Goal: Transaction & Acquisition: Obtain resource

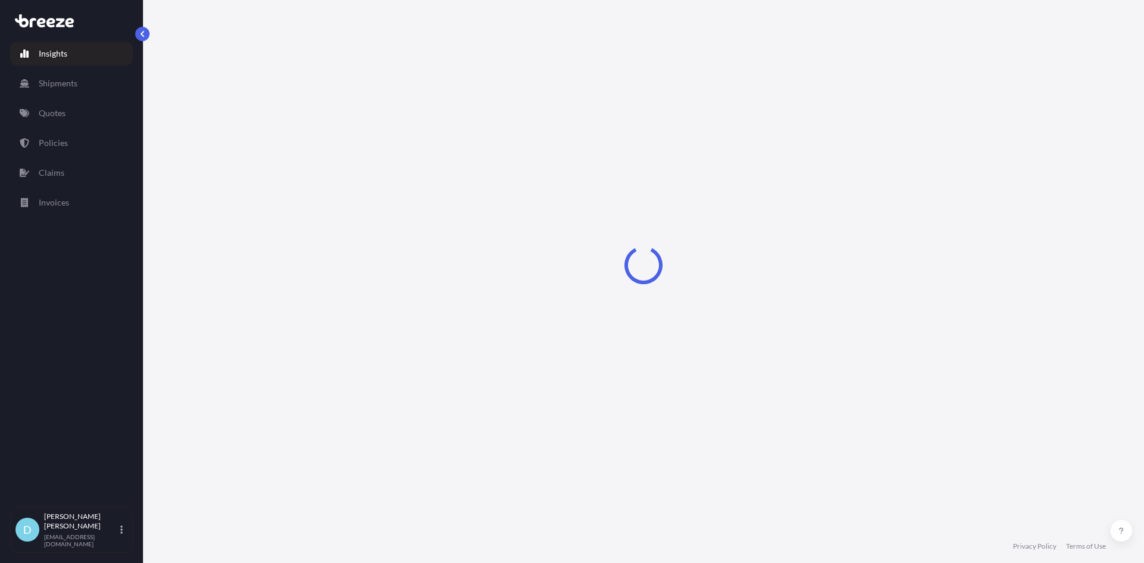
select select "2025"
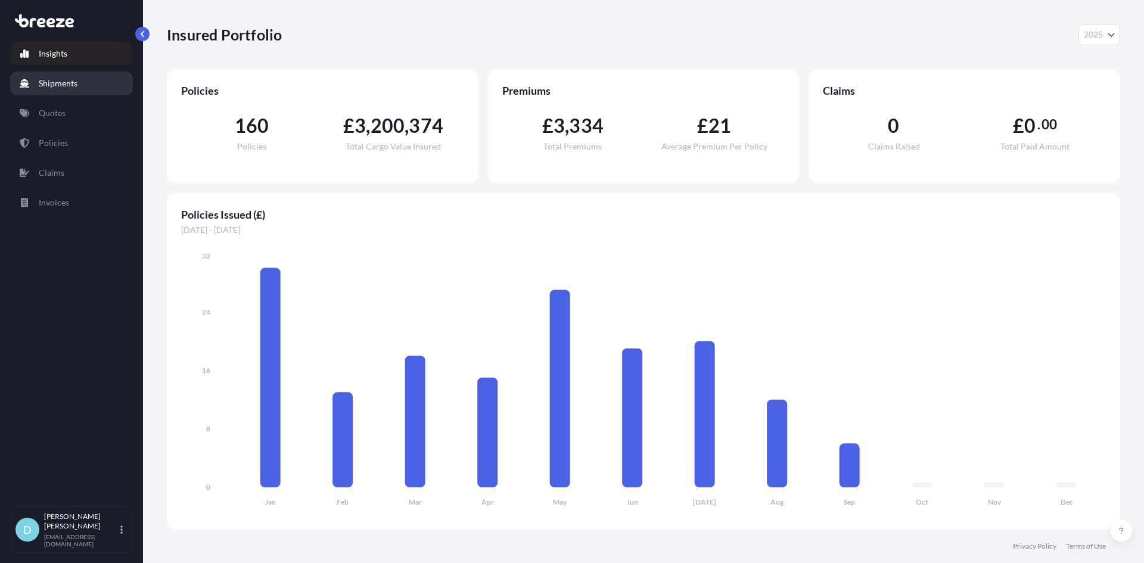
click at [65, 88] on p "Shipments" at bounding box center [58, 83] width 39 height 12
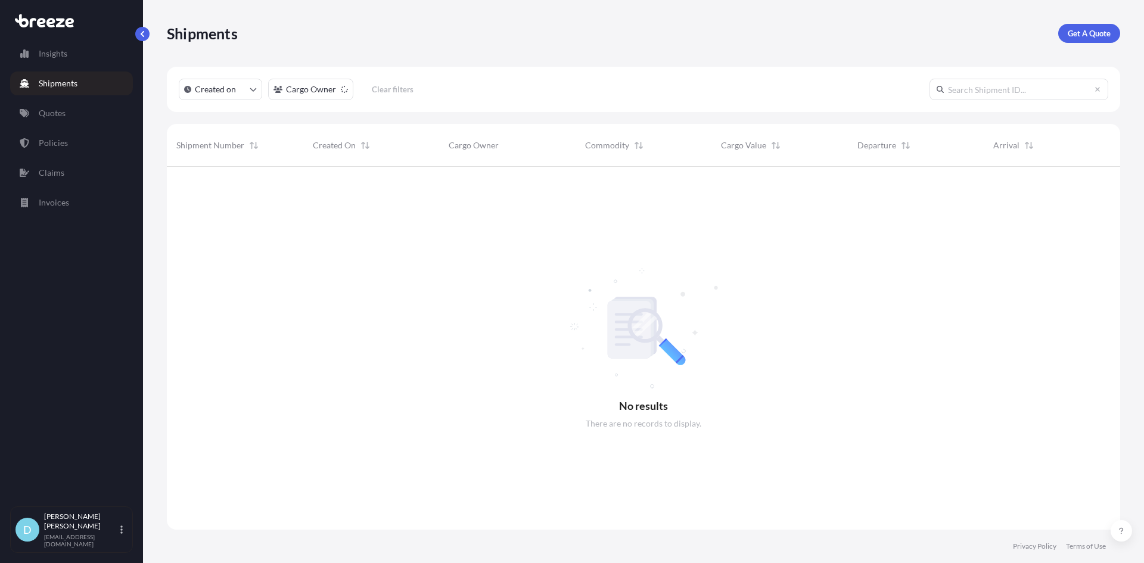
scroll to position [397, 944]
click at [1087, 29] on p "Get A Quote" at bounding box center [1088, 33] width 43 height 12
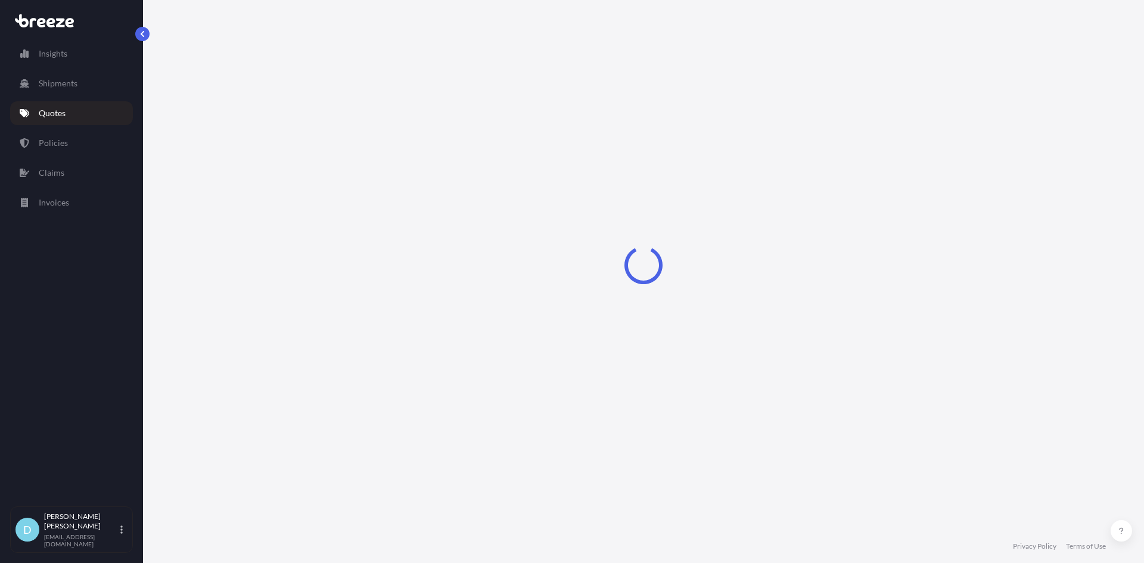
select select "Sea"
select select "1"
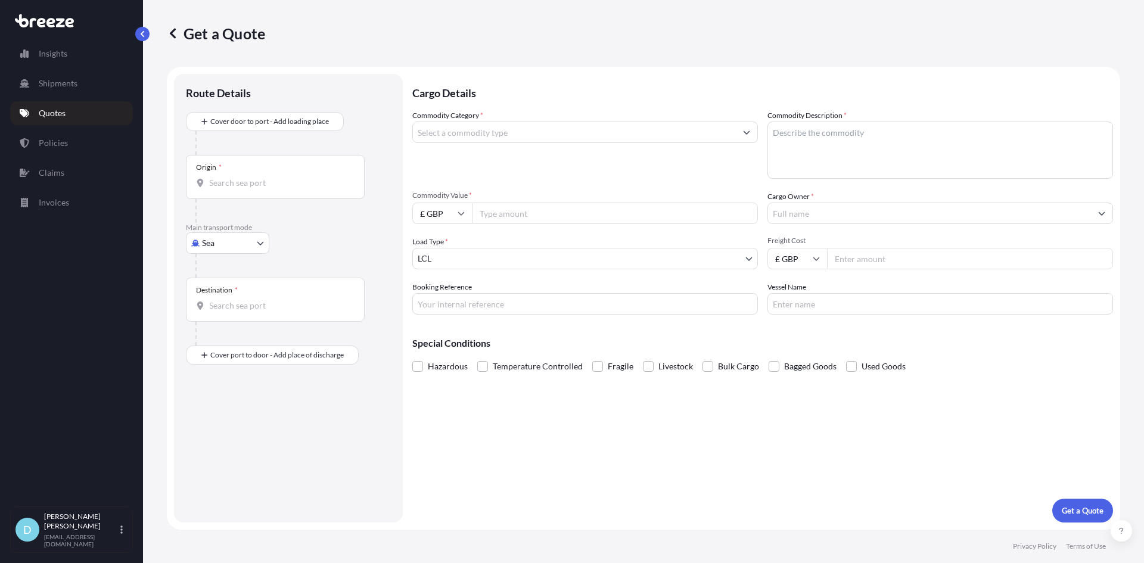
click at [220, 245] on body "Insights Shipments Quotes Policies Claims Invoices D [PERSON_NAME] [PERSON_NAME…" at bounding box center [572, 281] width 1144 height 563
click at [212, 298] on span "Air" at bounding box center [214, 296] width 12 height 12
select select "Air"
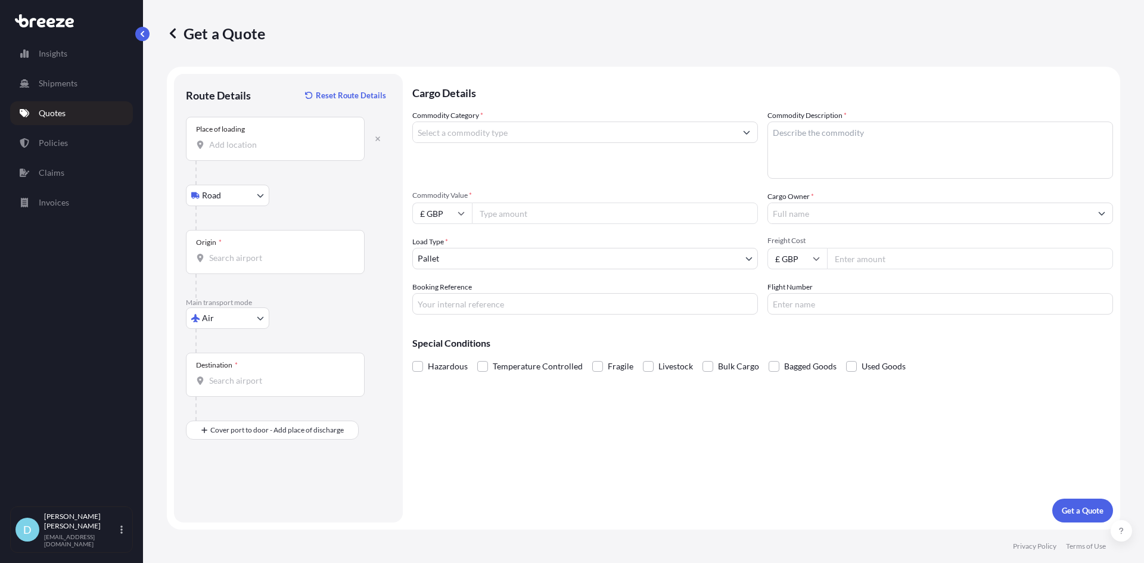
click at [249, 129] on div "Place of loading" at bounding box center [275, 139] width 179 height 44
click at [249, 139] on input "Place of loading" at bounding box center [279, 145] width 141 height 12
type input "d"
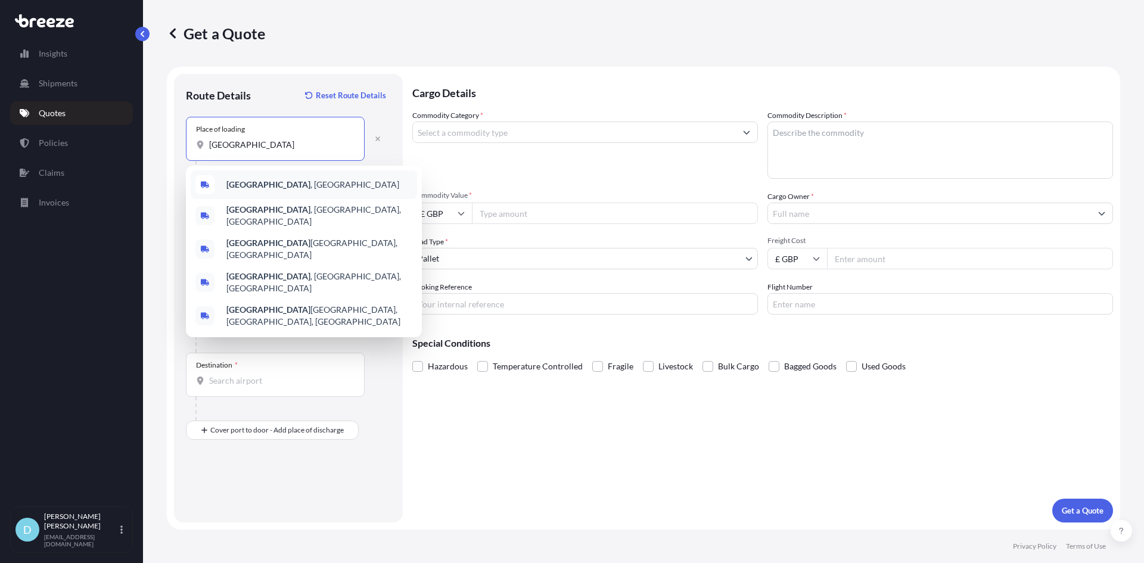
click at [242, 180] on b "[GEOGRAPHIC_DATA]" at bounding box center [268, 184] width 84 height 10
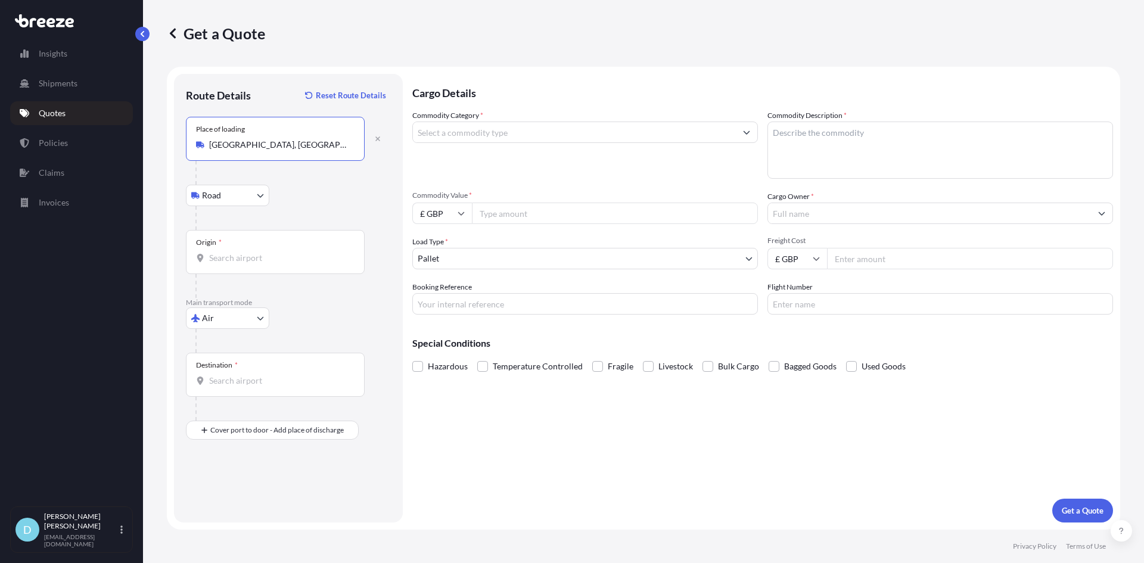
type input "[GEOGRAPHIC_DATA], [GEOGRAPHIC_DATA]"
click at [229, 202] on body "0 options available. 5 options available. Insights Shipments Quotes Policies Cl…" at bounding box center [572, 281] width 1144 height 563
click at [247, 251] on div "Origin *" at bounding box center [275, 252] width 179 height 44
click at [247, 252] on input "Origin *" at bounding box center [279, 258] width 141 height 12
type input "GBLHR - Heathrow Apt/[GEOGRAPHIC_DATA], [GEOGRAPHIC_DATA]"
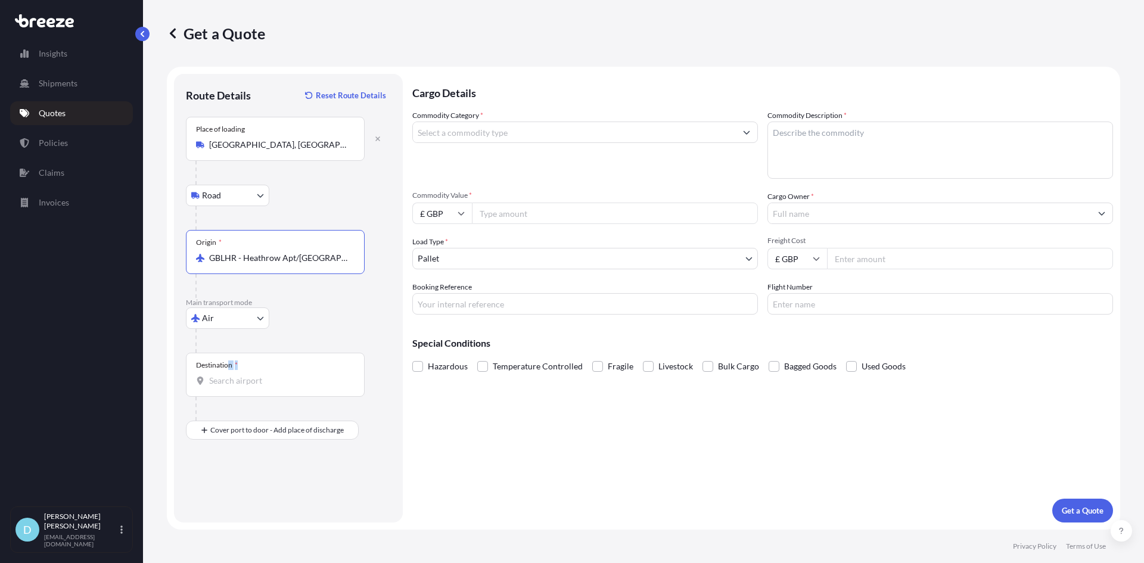
drag, startPoint x: 231, startPoint y: 369, endPoint x: 238, endPoint y: 386, distance: 18.9
click at [238, 385] on div "Destination *" at bounding box center [275, 375] width 179 height 44
drag, startPoint x: 223, startPoint y: 387, endPoint x: 269, endPoint y: 381, distance: 46.3
click at [253, 382] on input "Destination *" at bounding box center [279, 381] width 141 height 12
drag, startPoint x: 237, startPoint y: 384, endPoint x: 128, endPoint y: 360, distance: 111.6
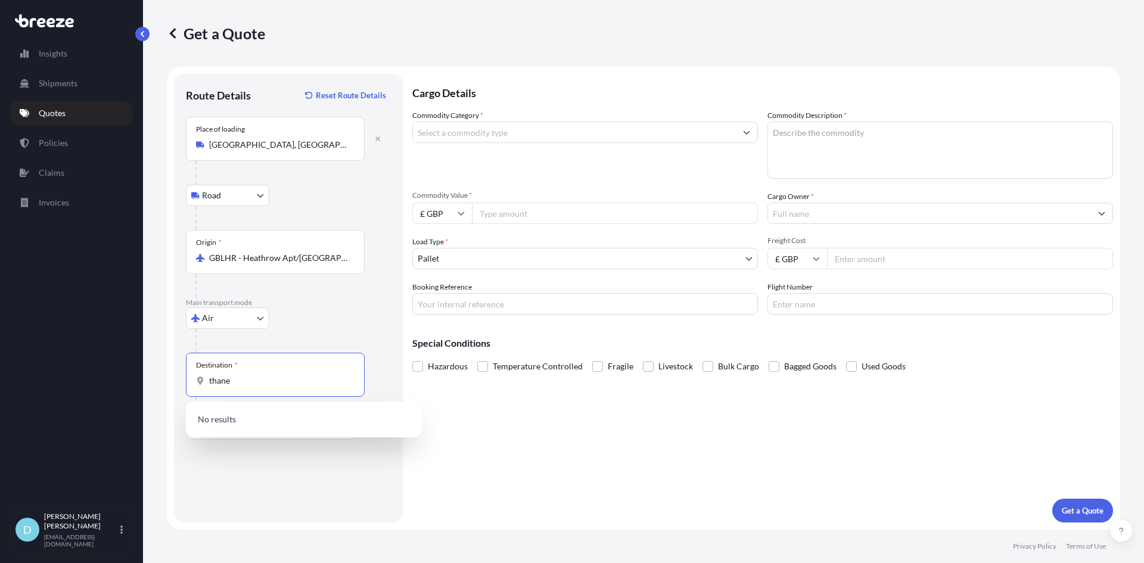
click at [128, 360] on div "Insights Shipments Quotes Policies Claims Invoices D [PERSON_NAME] [PERSON_NAME…" at bounding box center [572, 281] width 1144 height 563
type input "m"
click at [279, 387] on div "Destination * maharasi" at bounding box center [275, 375] width 179 height 44
click at [279, 387] on input "maharasi" at bounding box center [279, 381] width 141 height 12
click at [279, 387] on div "Destination * maharasi" at bounding box center [275, 375] width 179 height 44
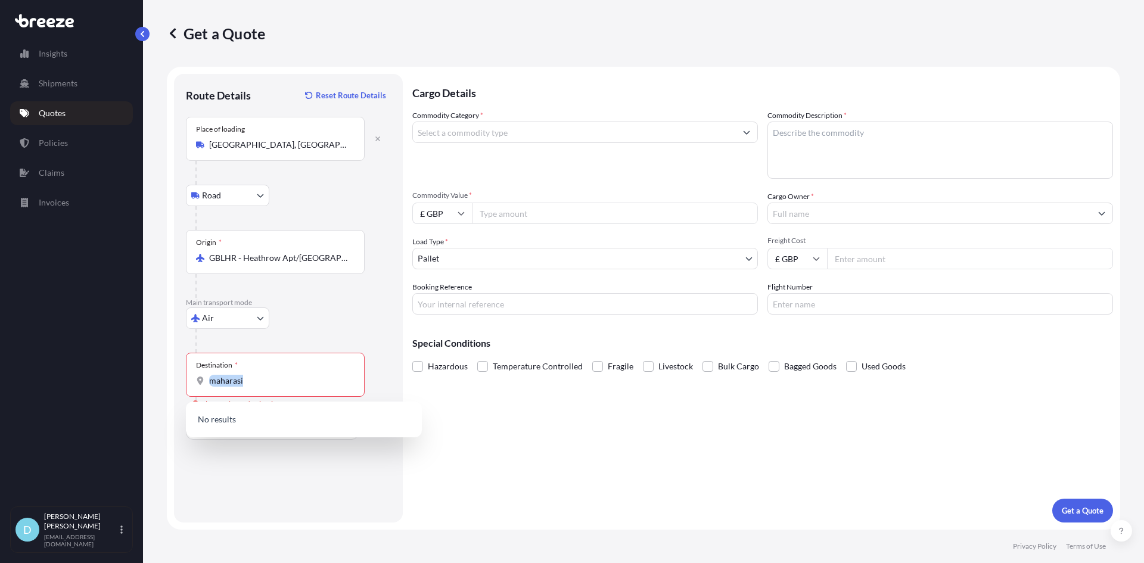
click at [279, 387] on input "maharasi" at bounding box center [279, 381] width 141 height 12
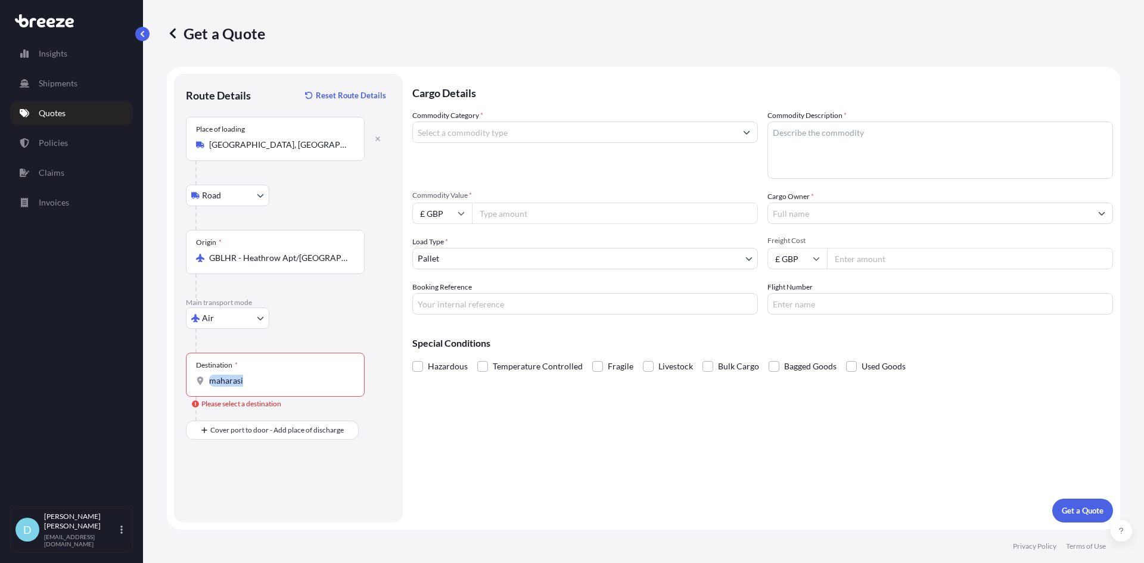
click at [279, 387] on div "Destination * maharasi" at bounding box center [275, 375] width 179 height 44
click at [279, 387] on input "maharasi" at bounding box center [279, 381] width 141 height 12
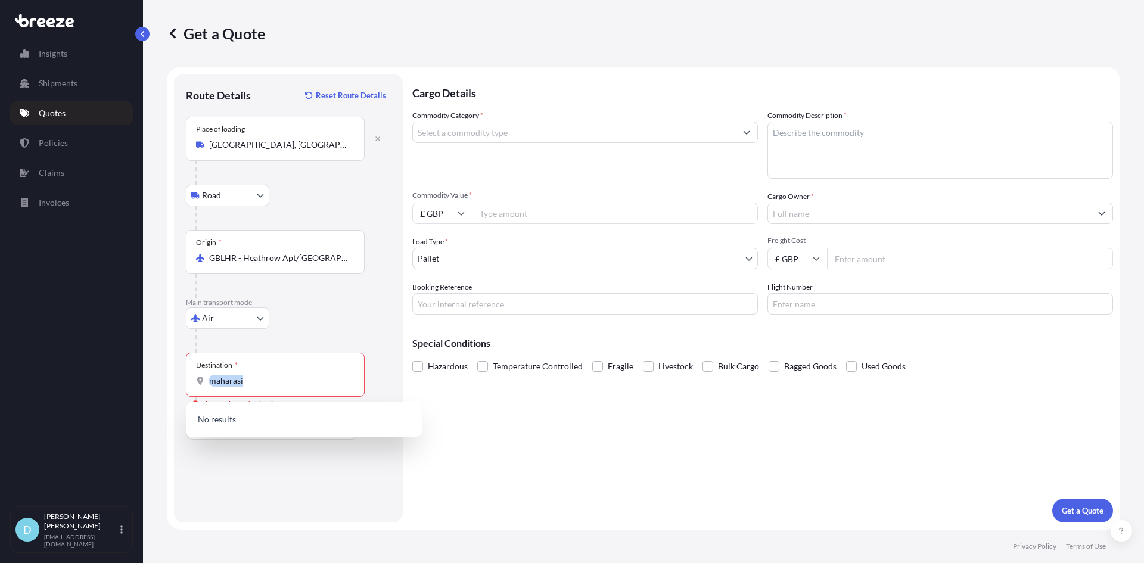
click at [279, 387] on div "Destination * maharasi" at bounding box center [275, 375] width 179 height 44
click at [279, 387] on input "maharasi" at bounding box center [279, 381] width 141 height 12
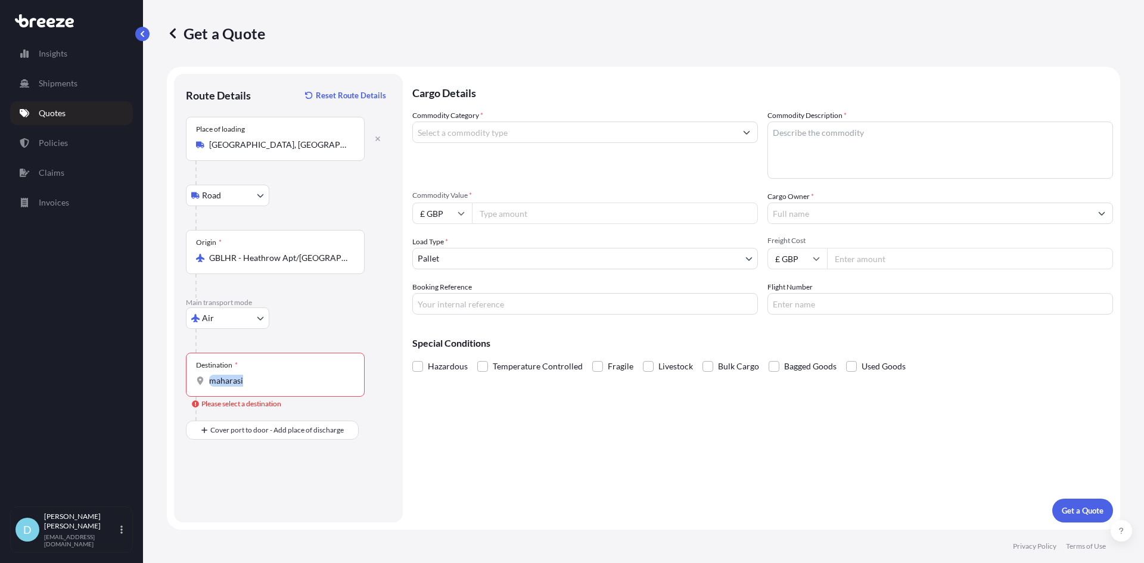
click at [267, 384] on input "maharasi" at bounding box center [279, 381] width 141 height 12
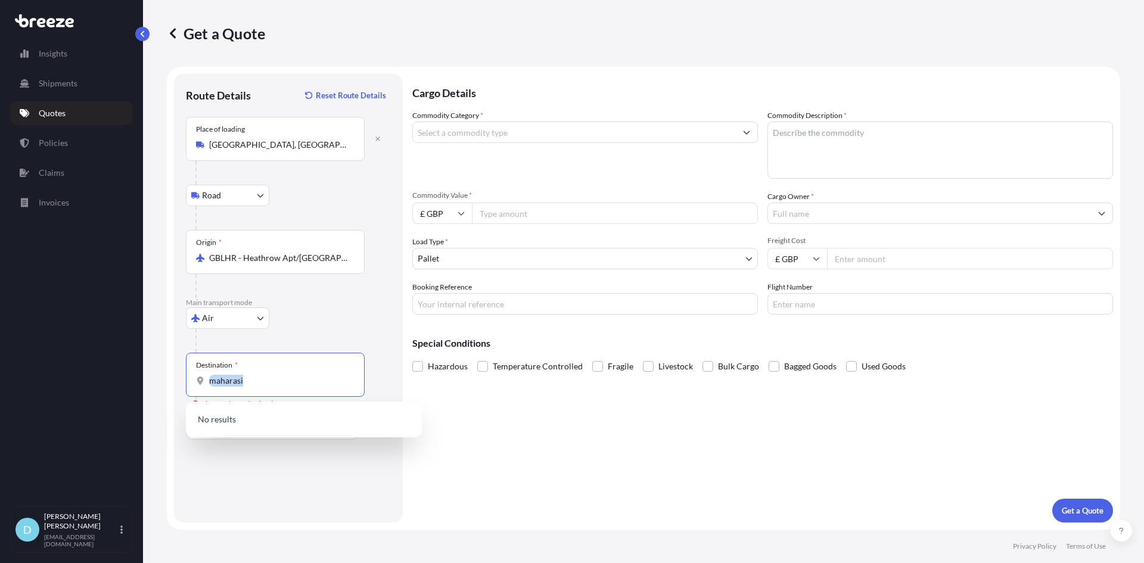
click at [241, 379] on input "maharasi" at bounding box center [279, 381] width 141 height 12
click at [253, 413] on div "INBOM - [GEOGRAPHIC_DATA] (ex [GEOGRAPHIC_DATA]), [GEOGRAPHIC_DATA]" at bounding box center [304, 422] width 226 height 33
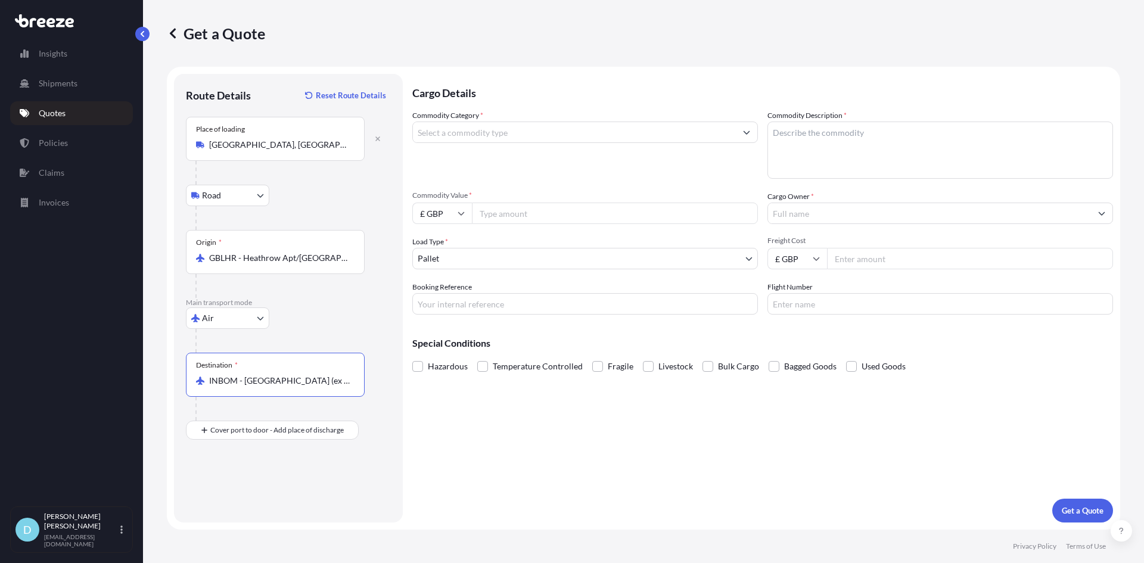
type input "INBOM - [GEOGRAPHIC_DATA] (ex [GEOGRAPHIC_DATA]), [GEOGRAPHIC_DATA]"
click at [222, 490] on input "Place of Discharge" at bounding box center [279, 494] width 141 height 12
click at [306, 478] on div "Place of Discharge" at bounding box center [275, 488] width 179 height 44
click at [306, 488] on input "Place of Discharge" at bounding box center [279, 494] width 141 height 12
paste input "MAHARASI DIST THANE"
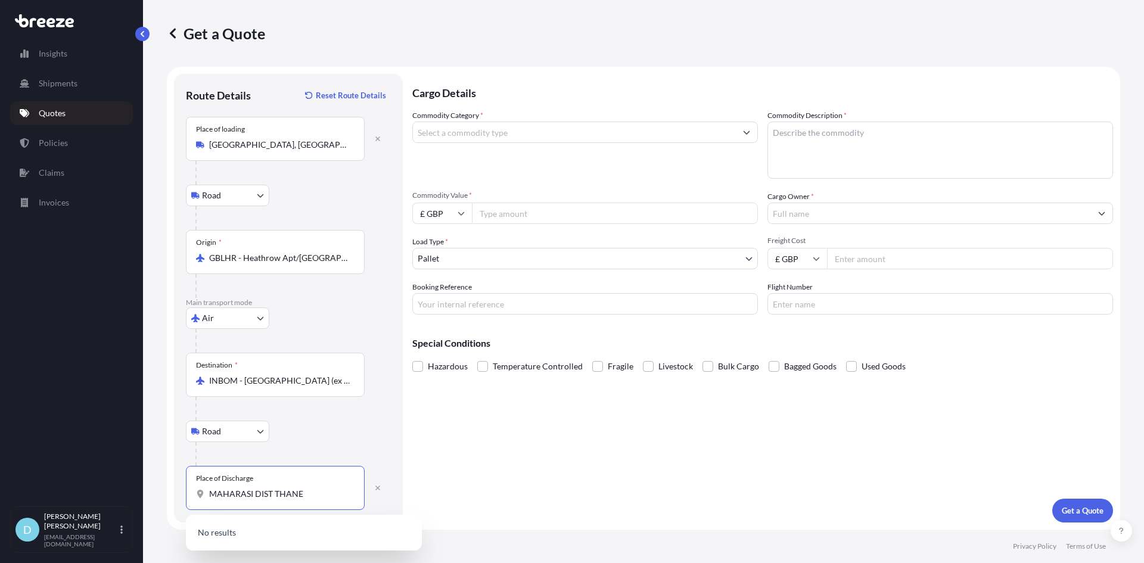
drag, startPoint x: 317, startPoint y: 491, endPoint x: 110, endPoint y: 468, distance: 208.0
click at [117, 478] on div "Insights Shipments Quotes Policies Claims Invoices D [PERSON_NAME] [PERSON_NAME…" at bounding box center [572, 281] width 1144 height 563
type input "t"
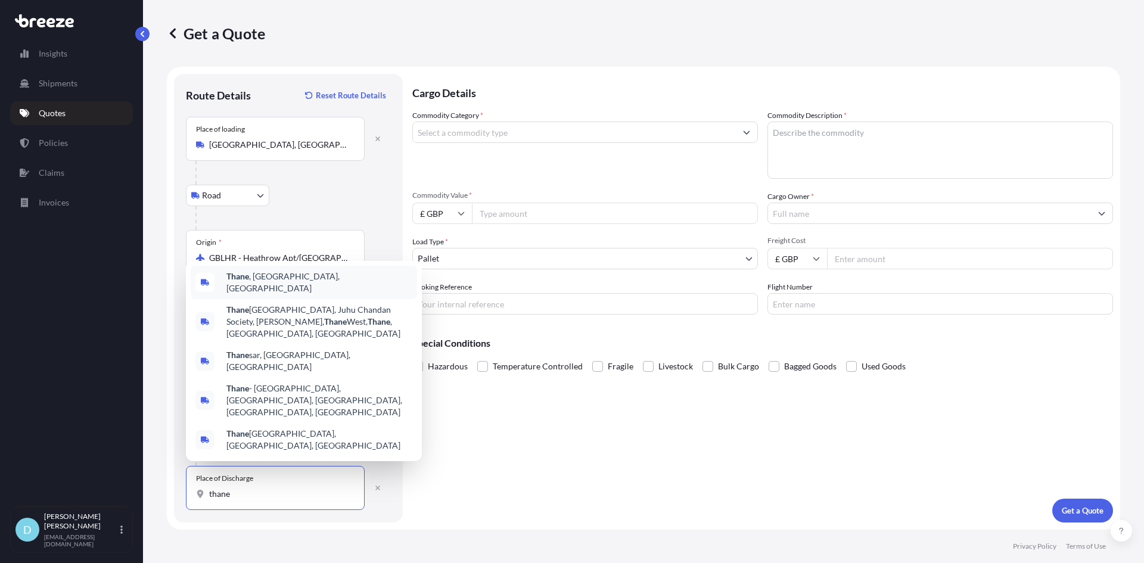
click at [275, 294] on span "[GEOGRAPHIC_DATA] , [GEOGRAPHIC_DATA], [GEOGRAPHIC_DATA]" at bounding box center [319, 282] width 186 height 24
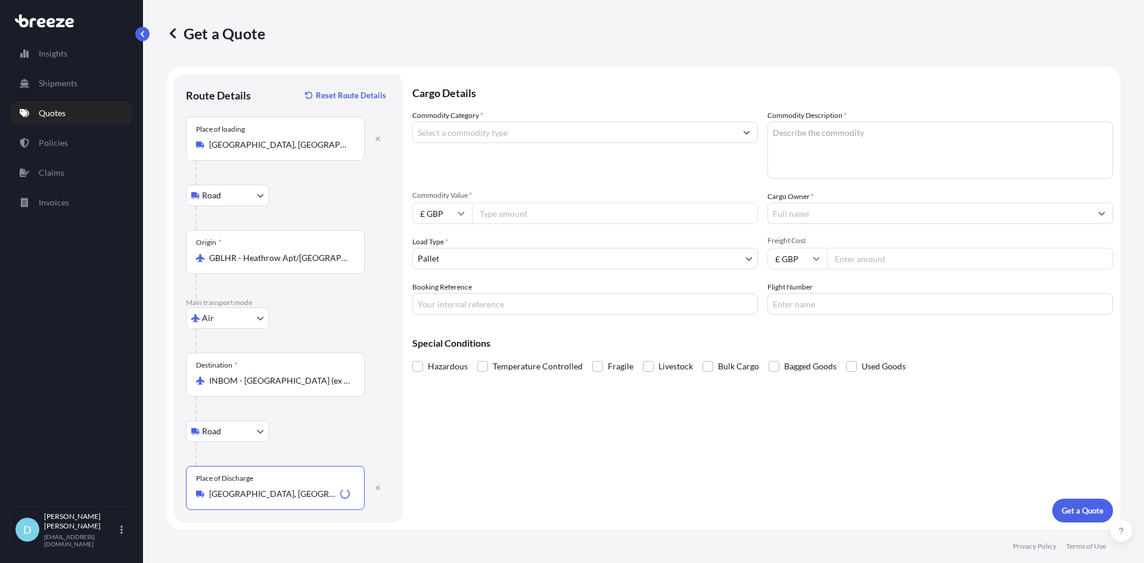
type input "[GEOGRAPHIC_DATA], [GEOGRAPHIC_DATA], [GEOGRAPHIC_DATA]"
click at [500, 128] on input "Commodity Category *" at bounding box center [574, 132] width 323 height 21
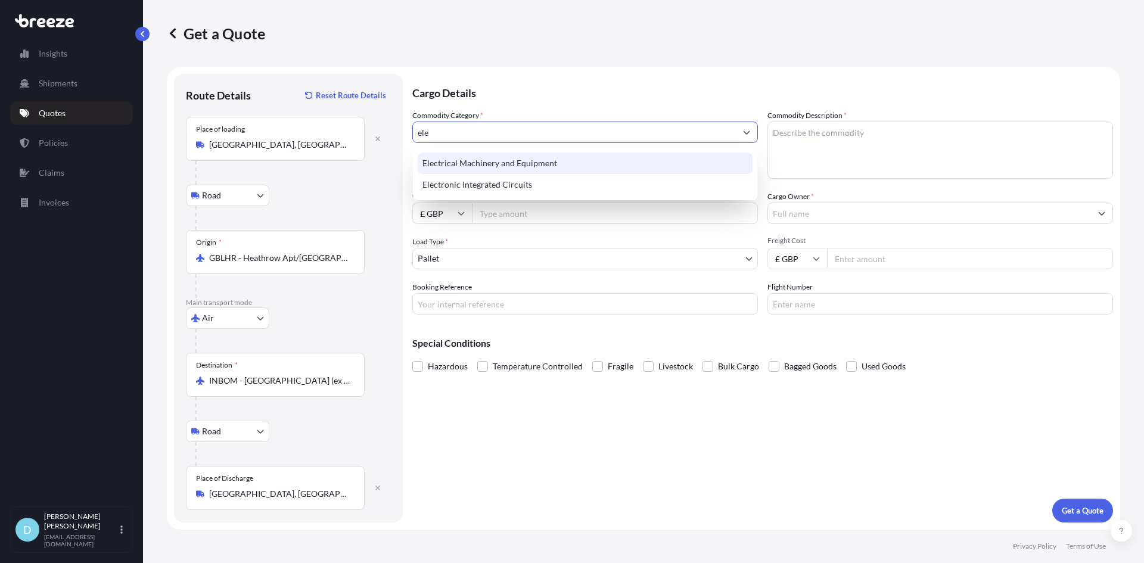
click at [512, 162] on div "Electrical Machinery and Equipment" at bounding box center [585, 162] width 335 height 21
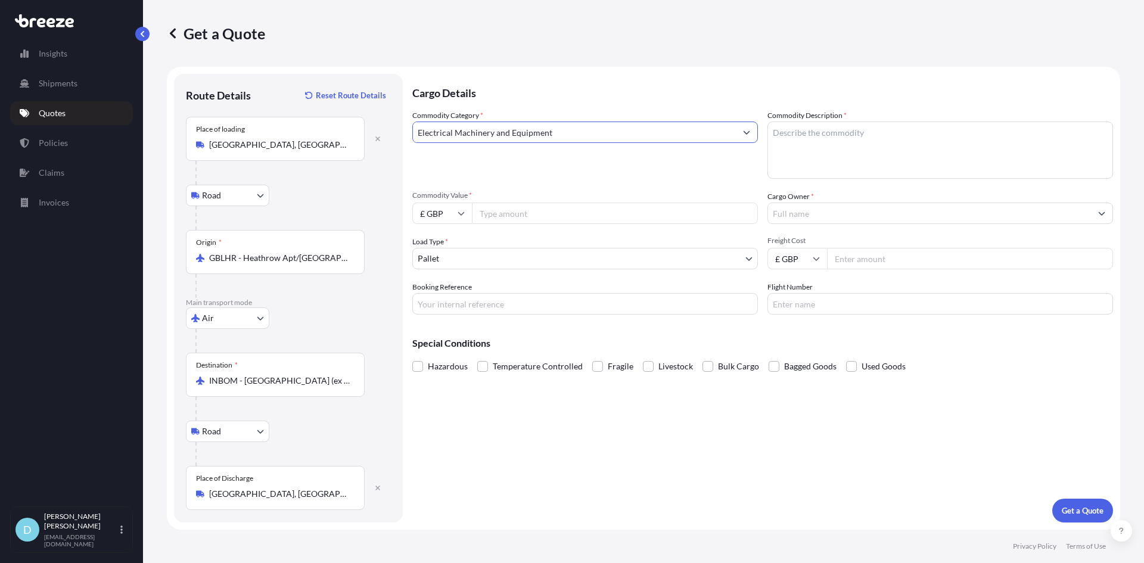
type input "Electrical Machinery and Equipment"
click at [885, 151] on textarea "Commodity Description *" at bounding box center [940, 150] width 346 height 57
type textarea "Non hazardous keepered magnets"
type input "1926"
click at [860, 208] on input "Cargo Owner *" at bounding box center [929, 213] width 323 height 21
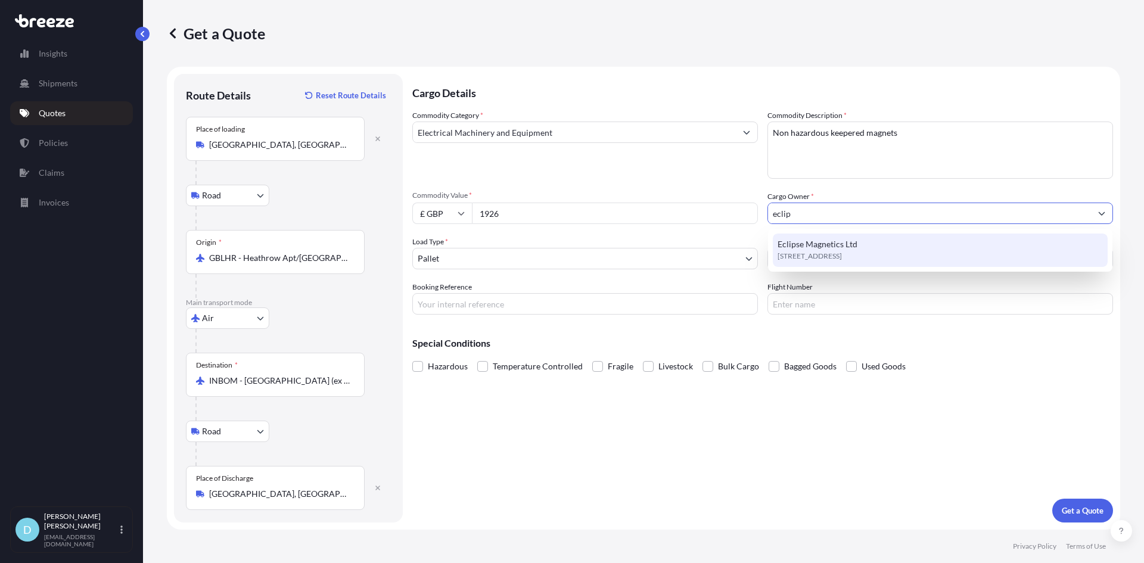
click at [842, 250] on span "[STREET_ADDRESS]" at bounding box center [809, 256] width 64 height 12
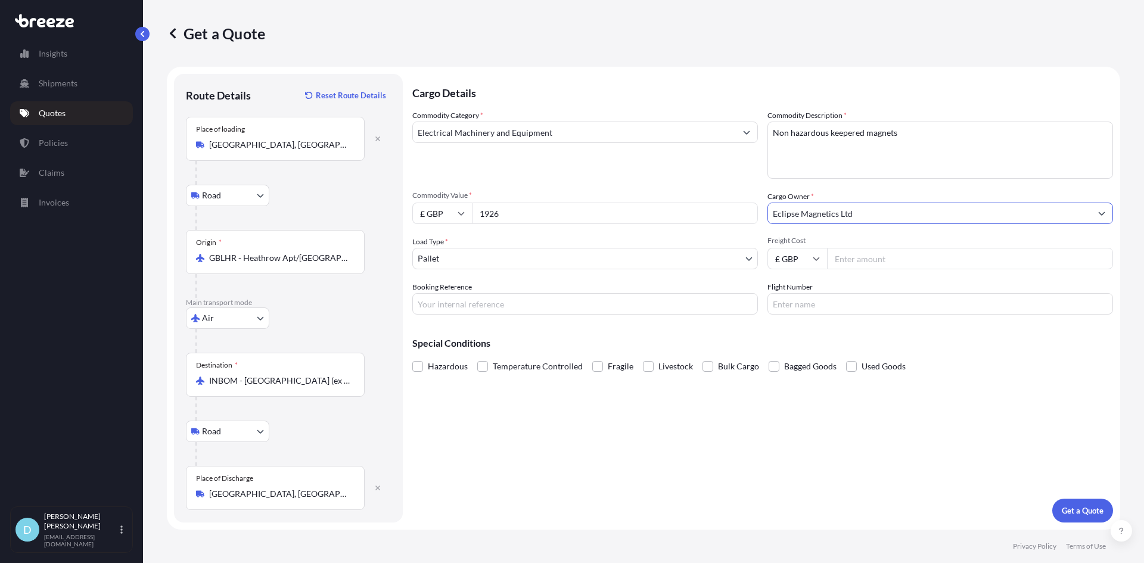
type input "Eclipse Magnetics Ltd"
click at [608, 315] on div "Cargo Details Commodity Category * Electrical Machinery and Equipment Commodity…" at bounding box center [762, 298] width 701 height 449
click at [543, 247] on div "Load Type * Pallet" at bounding box center [585, 252] width 346 height 33
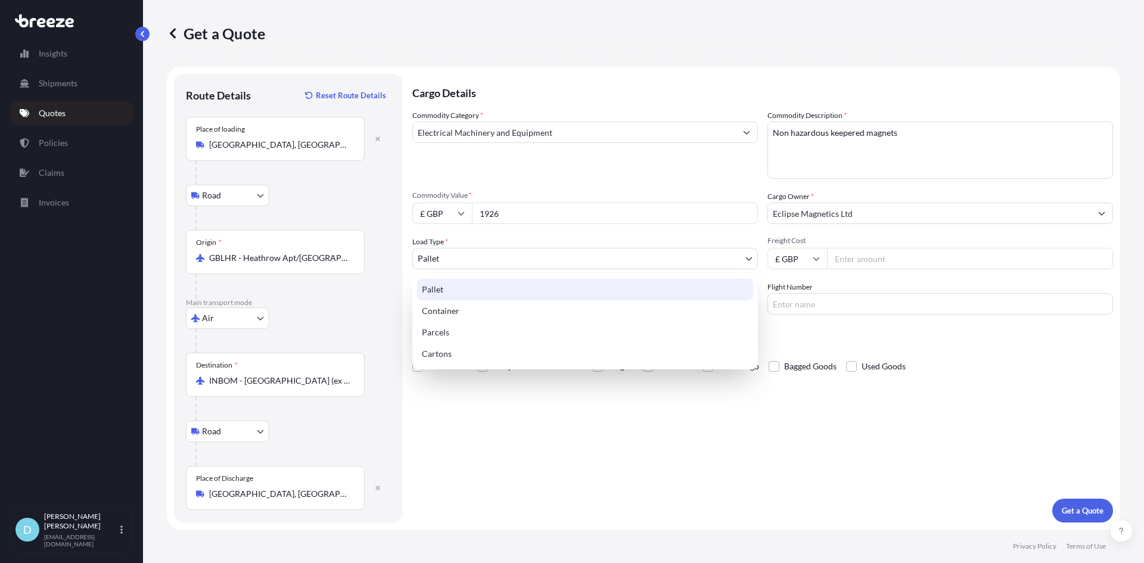
click at [543, 253] on body "Insights Shipments Quotes Policies Claims Invoices D [PERSON_NAME] [PERSON_NAME…" at bounding box center [572, 281] width 1144 height 563
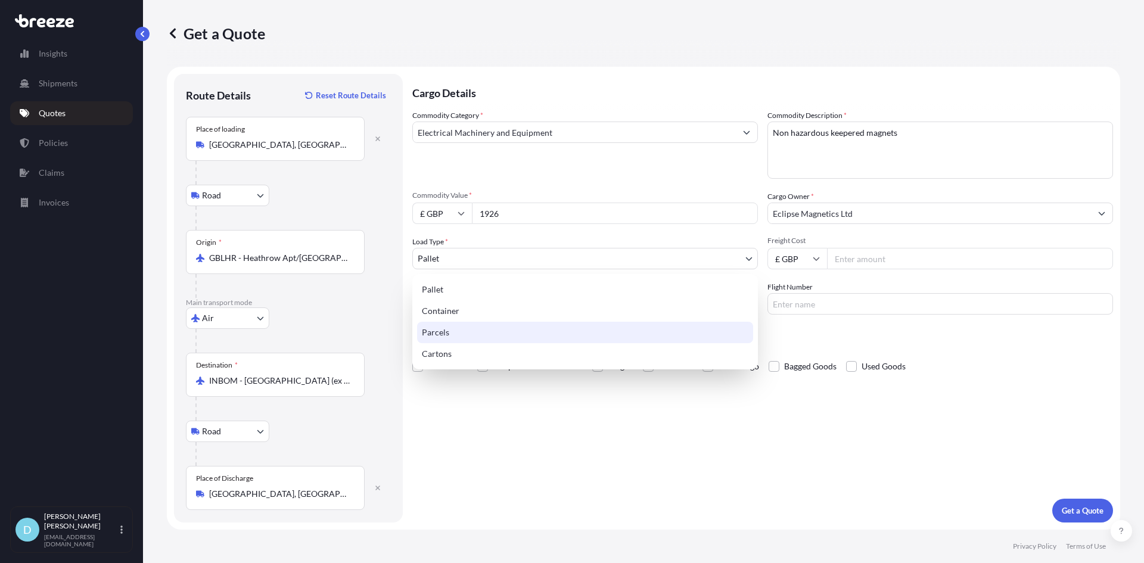
click at [503, 333] on div "Parcels" at bounding box center [585, 332] width 336 height 21
select select "3"
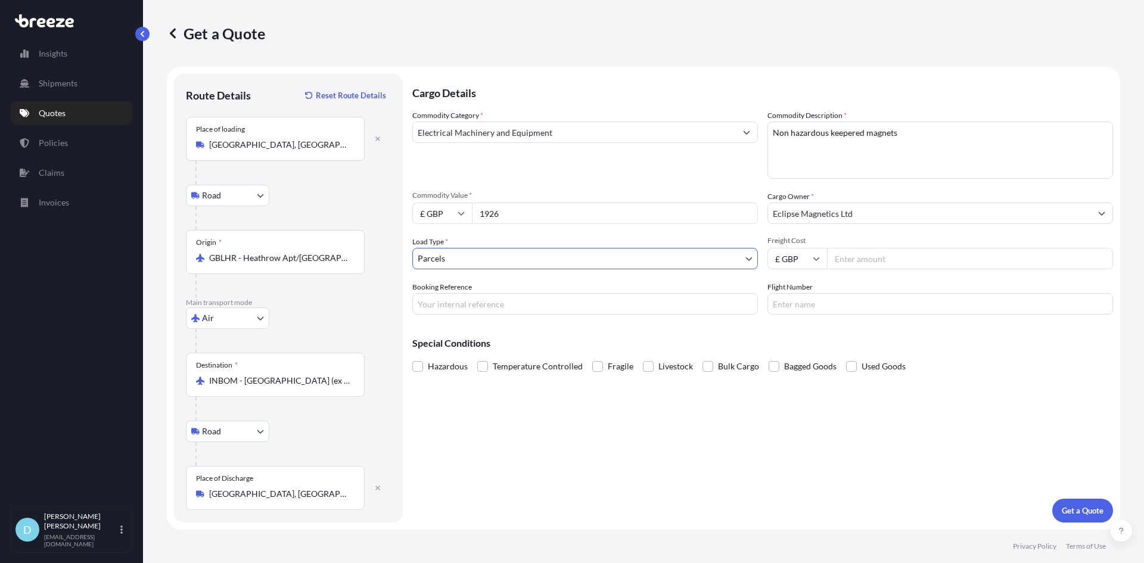
click at [487, 303] on input "Booking Reference" at bounding box center [585, 303] width 346 height 21
paste input "EX25005767"
type input "EX25005767"
click at [1070, 500] on button "Get a Quote" at bounding box center [1082, 511] width 61 height 24
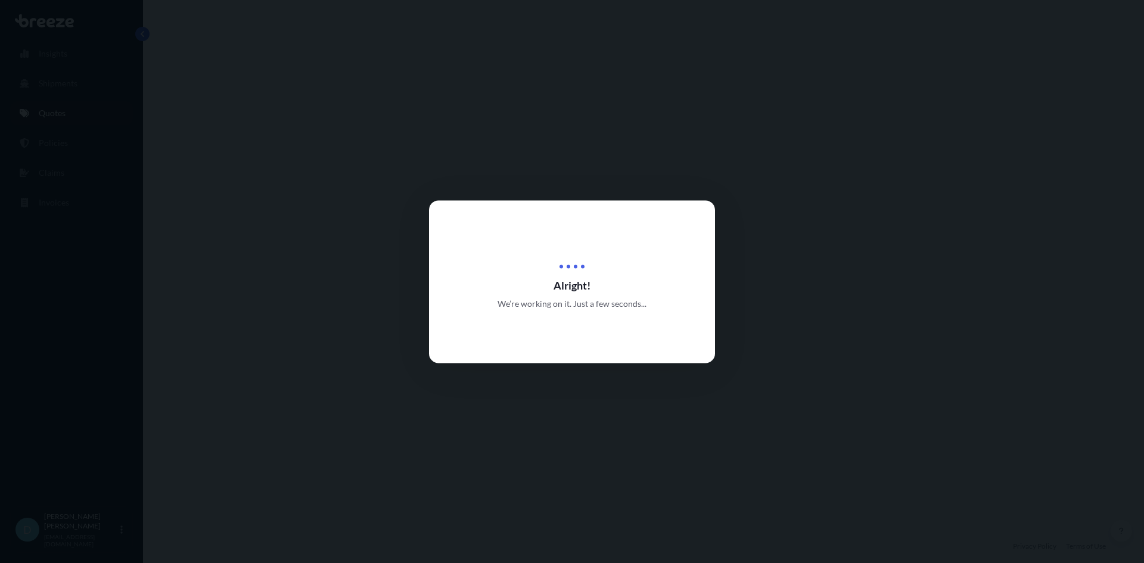
select select "Road"
select select "Air"
select select "Road"
select select "3"
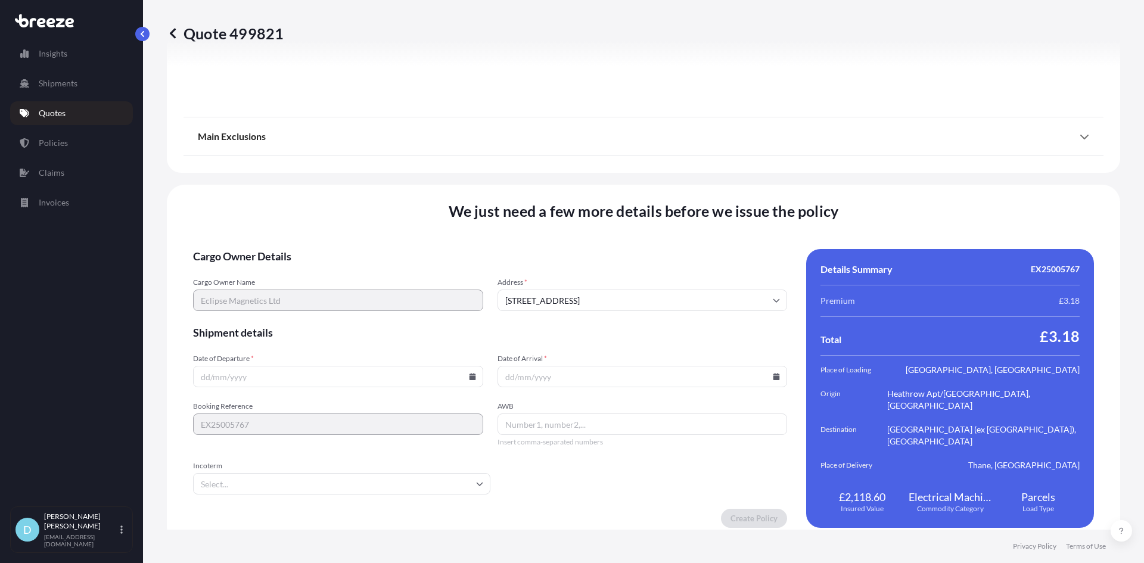
scroll to position [1552, 0]
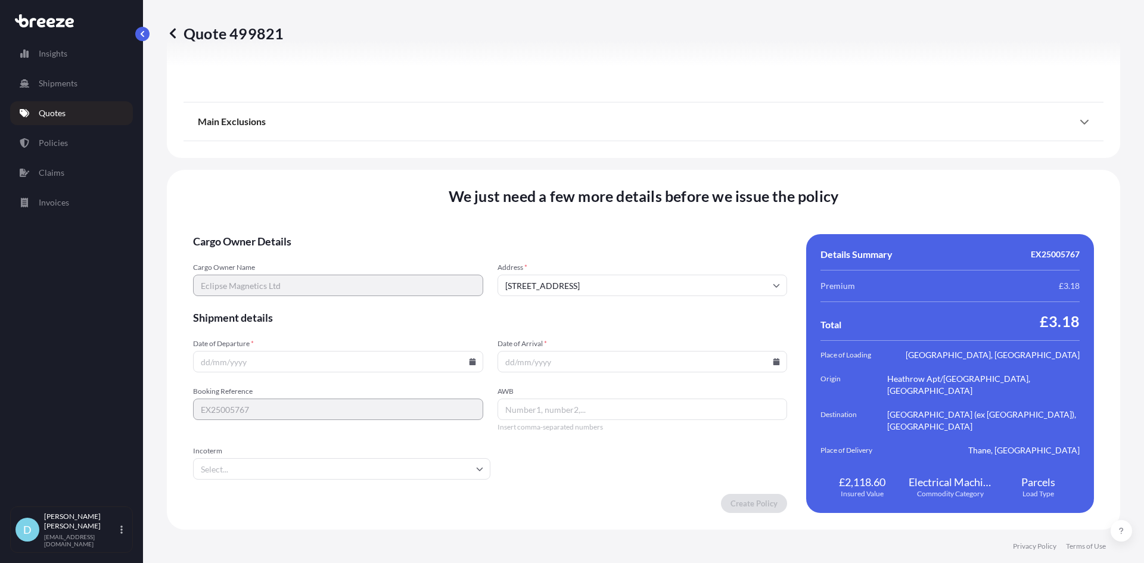
click at [342, 369] on input "Date of Departure *" at bounding box center [338, 361] width 290 height 21
click at [469, 363] on icon at bounding box center [472, 361] width 7 height 7
click at [334, 279] on button "25" at bounding box center [336, 278] width 19 height 19
type input "[DATE]"
click at [576, 359] on input "Date of Arrival *" at bounding box center [642, 361] width 290 height 21
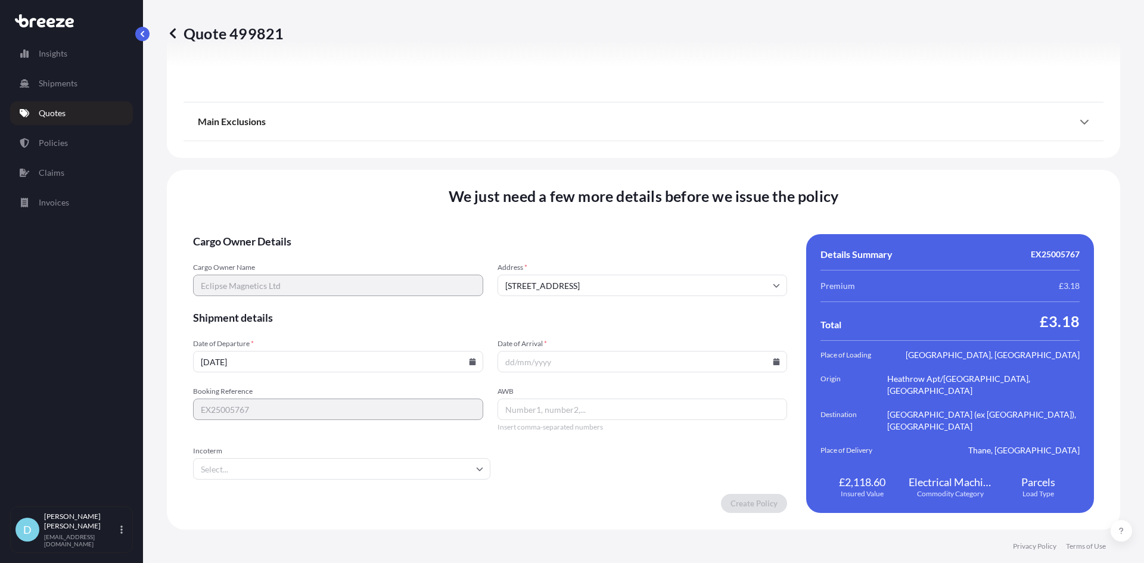
click at [773, 362] on icon at bounding box center [776, 361] width 7 height 7
click at [585, 310] on button "30" at bounding box center [582, 300] width 19 height 19
type input "[DATE]"
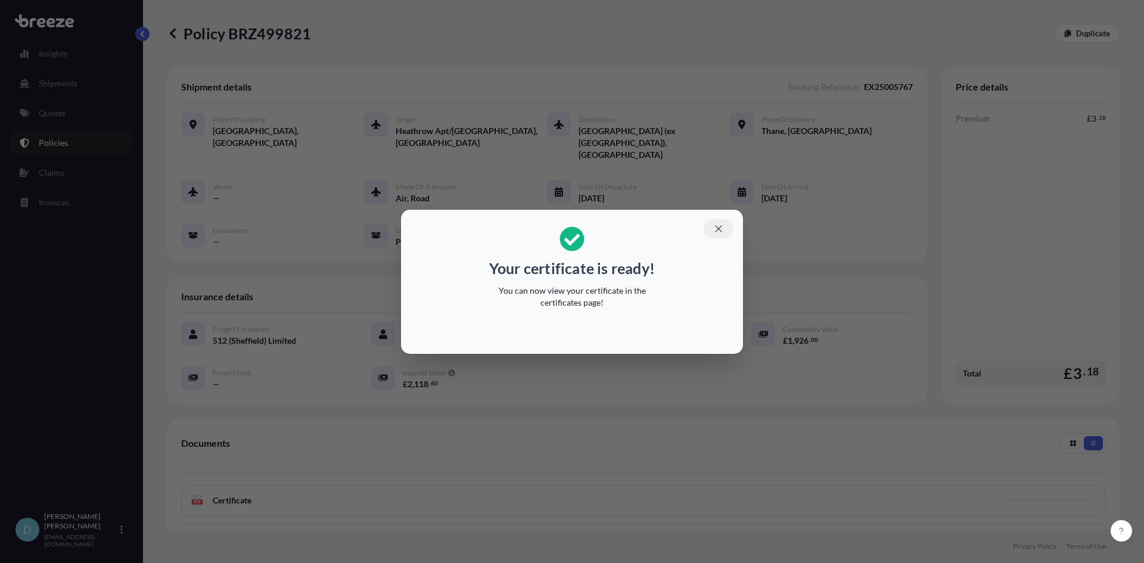
click at [718, 232] on icon "button" at bounding box center [718, 228] width 11 height 11
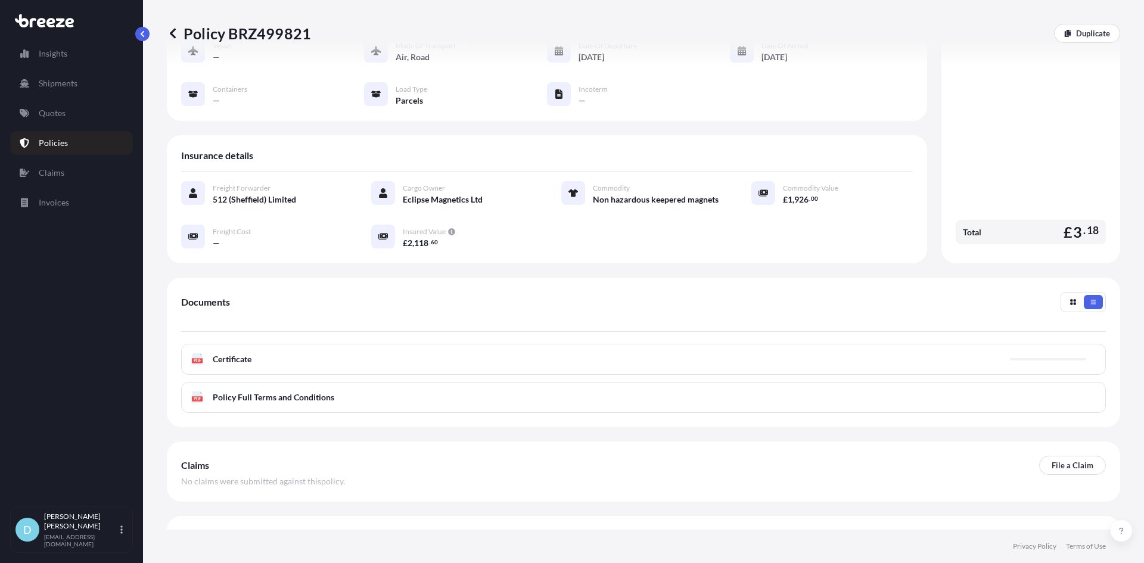
scroll to position [142, 0]
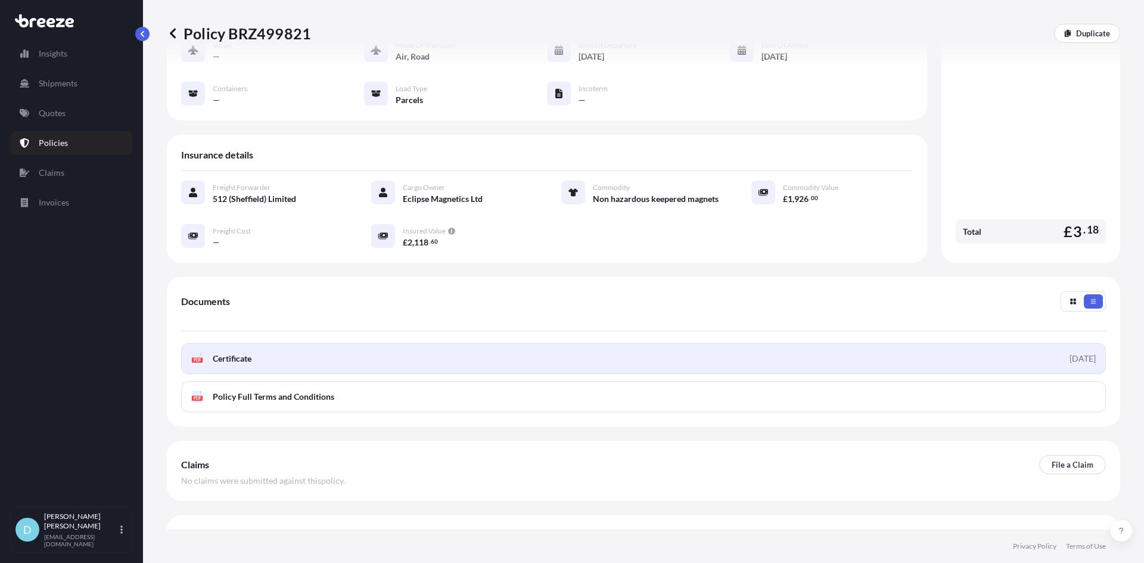
click at [519, 343] on link "PDF Certificate [DATE]" at bounding box center [643, 358] width 925 height 31
